Goal: Check status: Check status

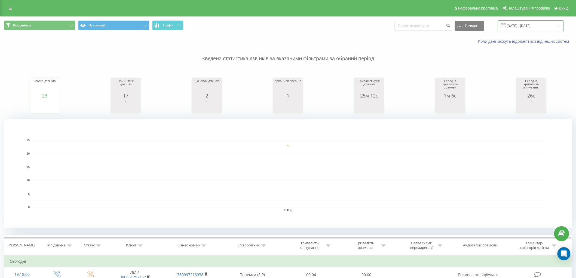
click at [560, 25] on input "[DATE] - [DATE]" at bounding box center [531, 25] width 66 height 11
click at [548, 29] on input "[DATE] - [DATE]" at bounding box center [531, 25] width 66 height 11
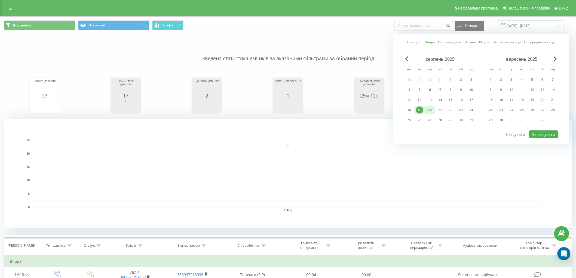
click at [427, 111] on div "20" at bounding box center [430, 109] width 7 height 7
click at [544, 132] on button "Застосувати" at bounding box center [543, 134] width 29 height 8
type input "20.08.2025 - 20.08.2025"
